Goal: Information Seeking & Learning: Learn about a topic

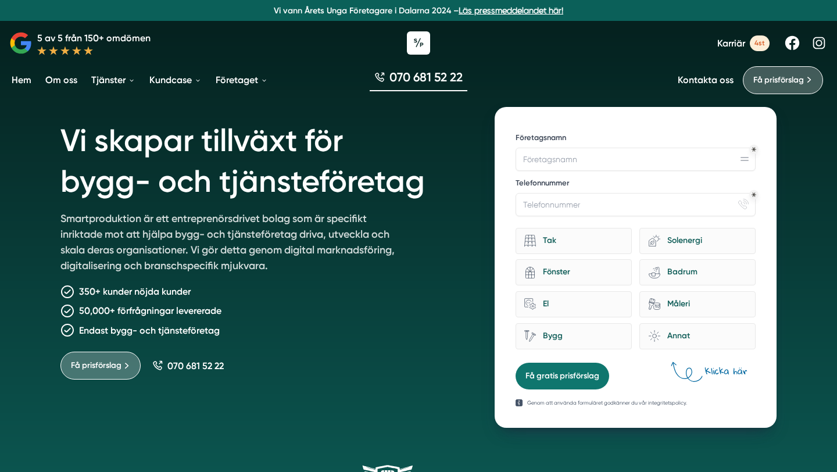
click at [127, 152] on h1 "Vi skapar tillväxt för bygg- och tjänsteföretag" at bounding box center [263, 159] width 406 height 104
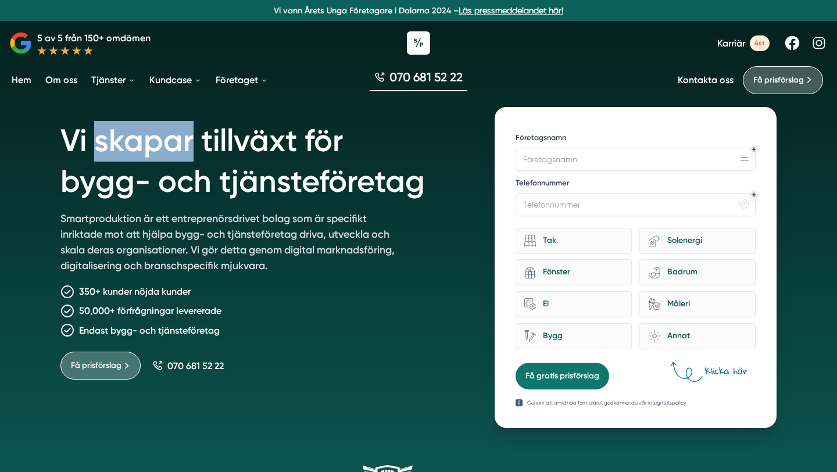
click at [127, 152] on h1 "Vi skapar tillväxt för bygg- och tjänsteföretag" at bounding box center [263, 159] width 406 height 104
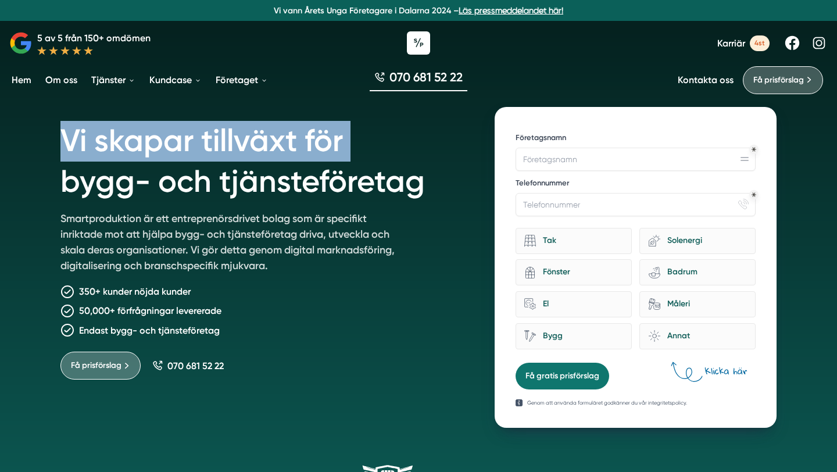
click at [127, 152] on h1 "Vi skapar tillväxt för bygg- och tjänsteföretag" at bounding box center [263, 159] width 406 height 104
copy h1 "Vi skapar tillväxt för"
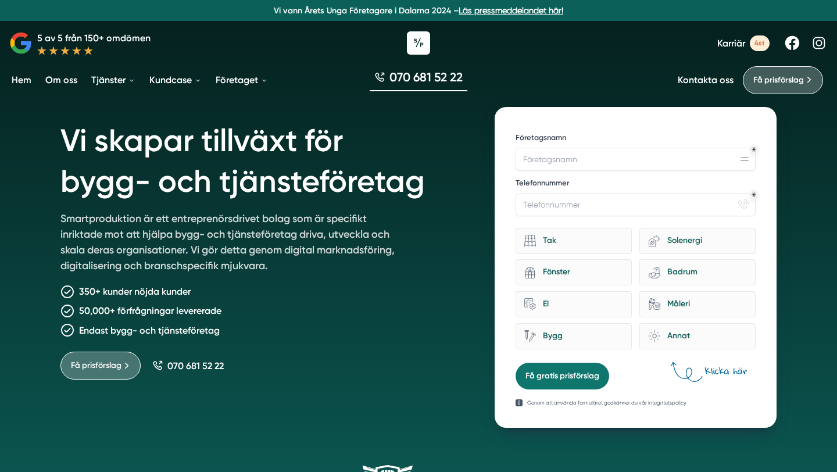
click at [281, 220] on p "Smartproduktion är ett entreprenörsdrivet bolag som är specifikt inriktade mot …" at bounding box center [227, 244] width 335 height 67
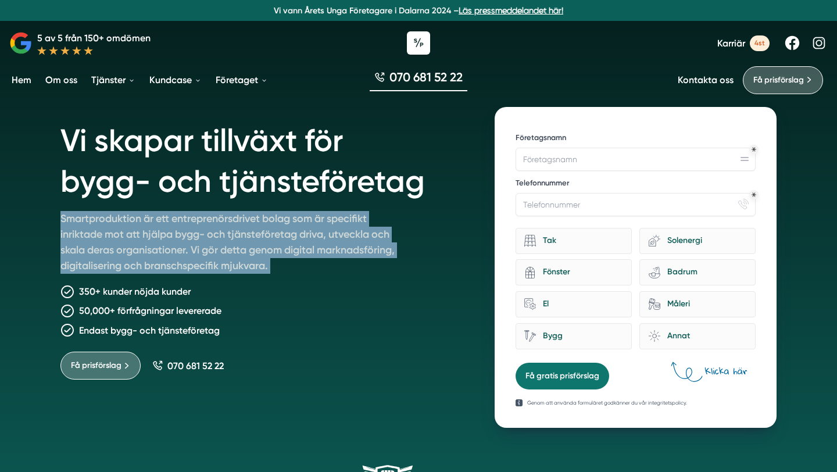
click at [281, 220] on p "Smartproduktion är ett entreprenörsdrivet bolag som är specifikt inriktade mot …" at bounding box center [227, 244] width 335 height 67
copy div "Smartproduktion är ett entreprenörsdrivet bolag som är specifikt inriktade mot …"
